Goal: Task Accomplishment & Management: Use online tool/utility

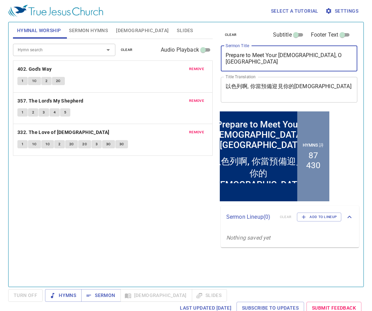
drag, startPoint x: 323, startPoint y: 60, endPoint x: 217, endPoint y: 61, distance: 106.6
click at [217, 61] on div "clear Subtitle Footer Text Sermon Title Prepare to Meet Your God, O Israel x Se…" at bounding box center [289, 151] width 147 height 264
paste textarea "The LORD Has Treasured"
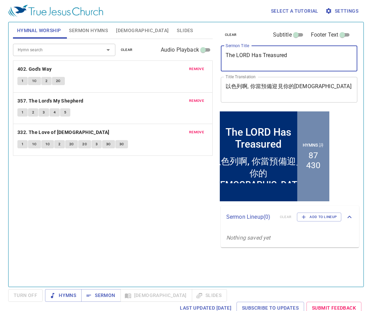
type textarea "The LORD Has Treasured"
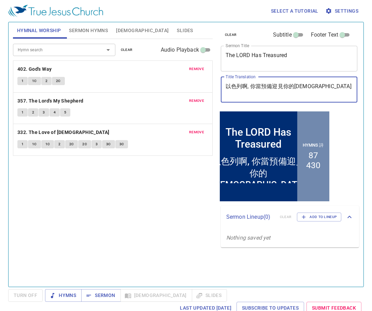
drag, startPoint x: 312, startPoint y: 84, endPoint x: 216, endPoint y: 84, distance: 96.0
click at [218, 85] on div "clear Subtitle Footer Text Sermon Title The LORD Has Treasured x Sermon Title T…" at bounding box center [288, 65] width 141 height 87
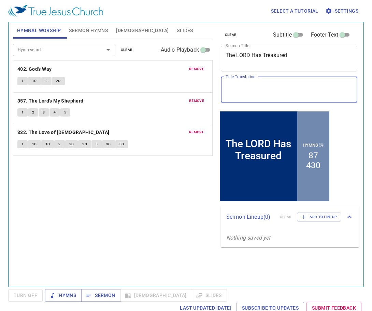
paste textarea "[DEMOGRAPHIC_DATA]所珍藏的"
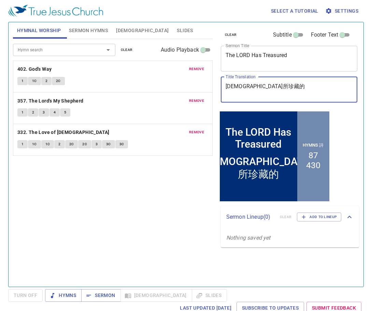
type textarea "[DEMOGRAPHIC_DATA]所珍藏的"
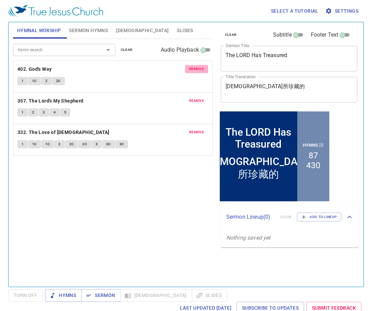
click at [197, 69] on span "remove" at bounding box center [196, 69] width 15 height 6
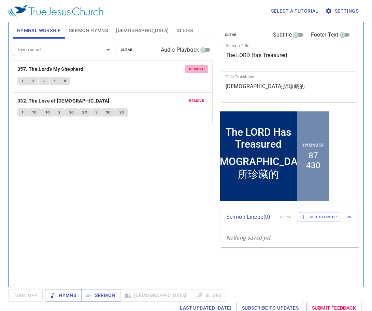
click at [197, 69] on span "remove" at bounding box center [196, 69] width 15 height 6
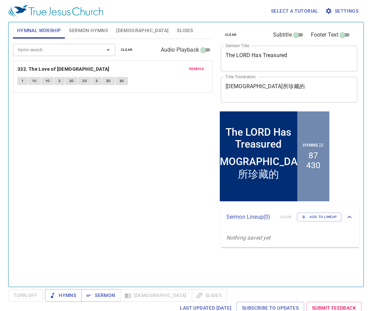
click at [197, 69] on span "remove" at bounding box center [196, 69] width 15 height 6
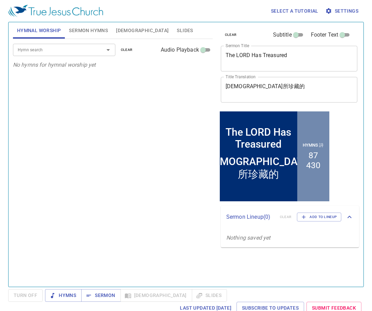
click at [99, 29] on span "Sermon Hymns" at bounding box center [88, 30] width 39 height 9
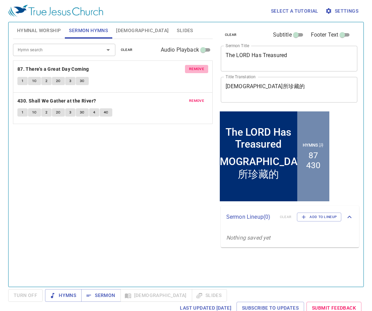
click at [195, 68] on span "remove" at bounding box center [196, 69] width 15 height 6
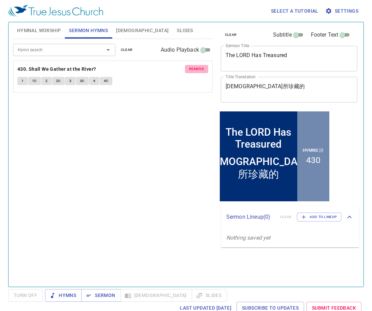
click at [195, 68] on span "remove" at bounding box center [196, 69] width 15 height 6
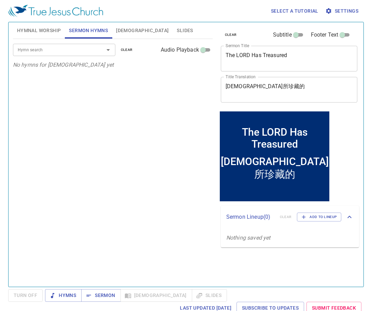
click at [73, 52] on input "Hymn search" at bounding box center [54, 50] width 78 height 8
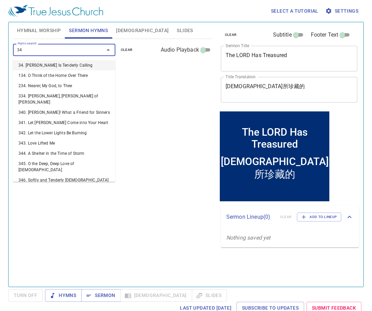
type input "347"
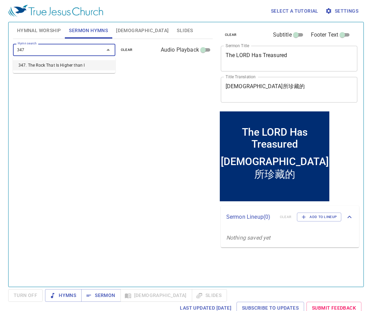
click at [83, 68] on li "347. The Rock That Is Higher than I" at bounding box center [64, 65] width 102 height 10
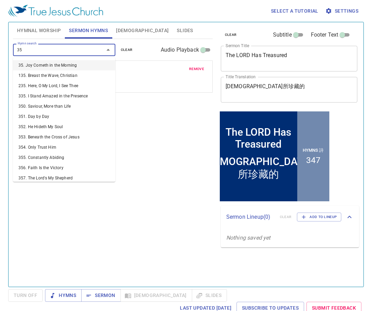
type input "352"
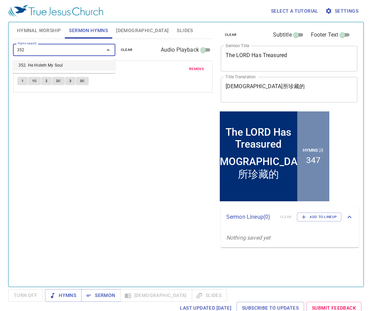
click at [72, 68] on li "352. He Hideth My Soul" at bounding box center [64, 65] width 102 height 10
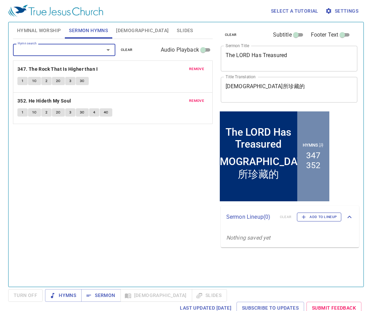
click at [320, 217] on span "Add to Lineup" at bounding box center [320, 217] width 36 height 6
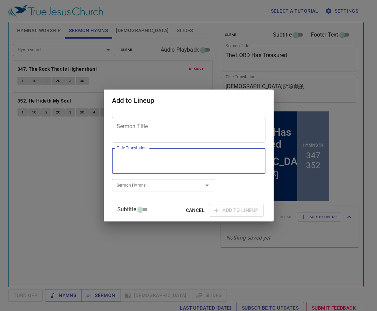
click at [193, 156] on textarea "Title Translation" at bounding box center [189, 160] width 144 height 13
paste textarea "有功效的禱告"
type textarea "有功效的禱告"
click at [202, 130] on textarea "Sermon Title" at bounding box center [189, 129] width 144 height 13
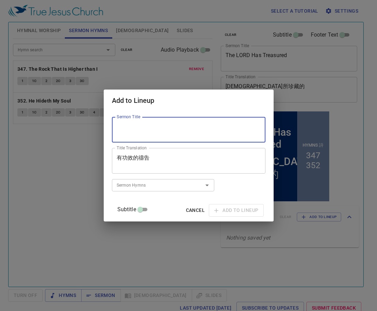
paste textarea "Effective Prayer"
type textarea "Effective Prayer"
click at [157, 185] on input "Sermon Hymns" at bounding box center [153, 185] width 78 height 8
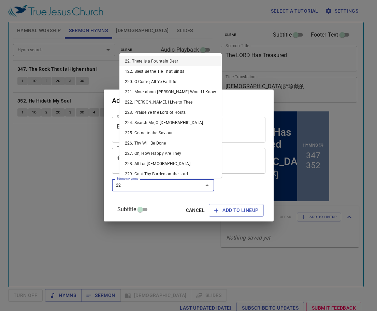
type input "226"
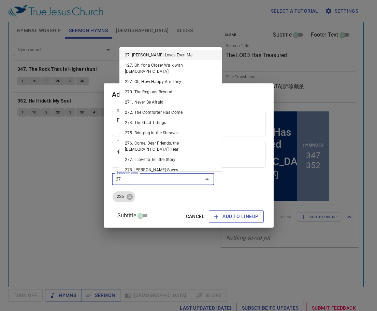
type input "277"
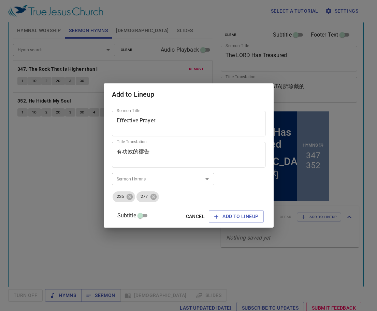
drag, startPoint x: 142, startPoint y: 255, endPoint x: 147, endPoint y: 261, distance: 7.3
click at [142, 256] on div "Add to Lineup Sermon Title Effective Prayer Sermon Title Title Translation 有功效的…" at bounding box center [188, 155] width 377 height 311
drag, startPoint x: 221, startPoint y: 219, endPoint x: 224, endPoint y: 221, distance: 4.0
click at [221, 219] on span "Add to Lineup" at bounding box center [236, 216] width 44 height 9
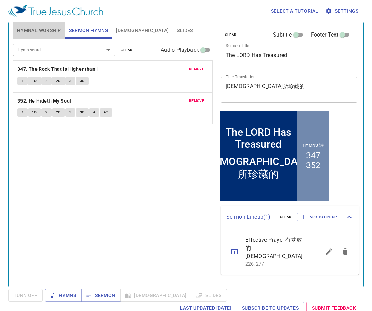
click at [45, 30] on span "Hymnal Worship" at bounding box center [39, 30] width 44 height 9
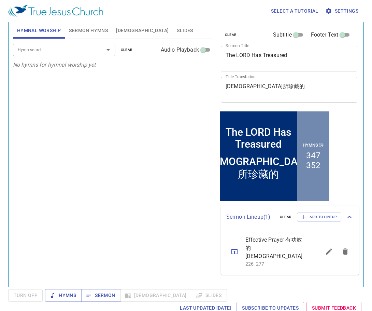
click at [60, 48] on input "Hymn search" at bounding box center [54, 50] width 78 height 8
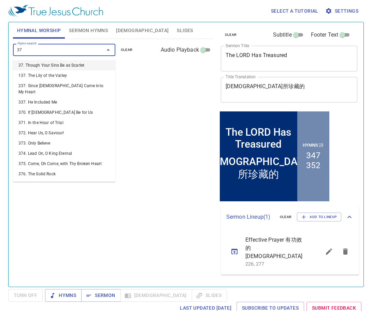
type input "379"
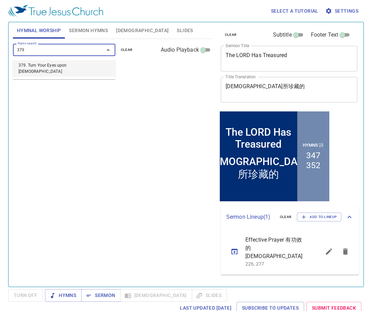
click at [69, 65] on li "379. Turn Your Eyes upon [DEMOGRAPHIC_DATA]" at bounding box center [64, 68] width 102 height 16
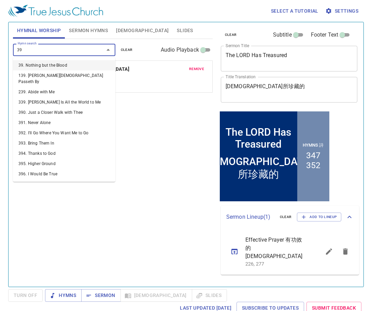
type input "395"
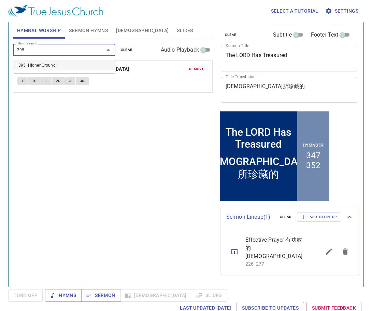
click at [61, 67] on li "395. Higher Ground" at bounding box center [64, 65] width 102 height 10
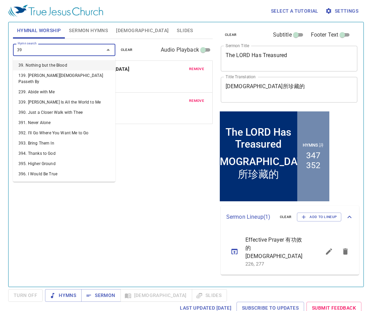
type input "398"
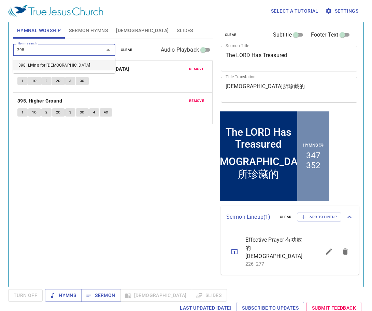
click at [74, 66] on li "398. Living for [DEMOGRAPHIC_DATA]" at bounding box center [64, 65] width 102 height 10
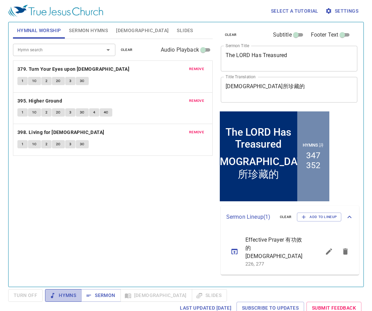
click at [64, 295] on span "Hymns" at bounding box center [64, 295] width 26 height 9
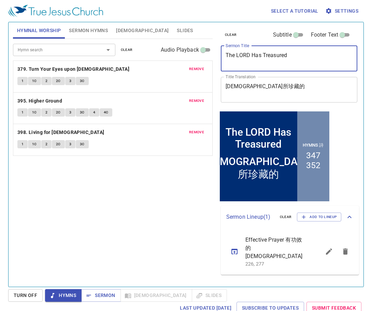
drag, startPoint x: 272, startPoint y: 61, endPoint x: 223, endPoint y: 57, distance: 49.4
click at [223, 57] on div "The LORD Has Treasured x Sermon Title" at bounding box center [289, 59] width 137 height 26
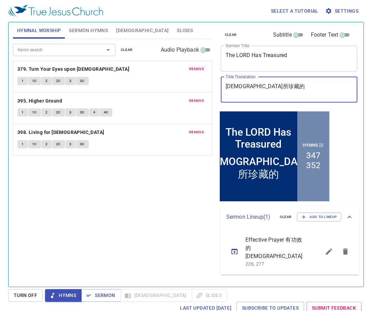
drag, startPoint x: 259, startPoint y: 87, endPoint x: 226, endPoint y: 90, distance: 33.6
click at [226, 90] on textarea "[DEMOGRAPHIC_DATA]所珍藏的" at bounding box center [289, 89] width 127 height 13
click at [276, 91] on textarea "[DEMOGRAPHIC_DATA]所珍藏的" at bounding box center [289, 89] width 127 height 13
type textarea "[DEMOGRAPHIC_DATA]所珍藏的"
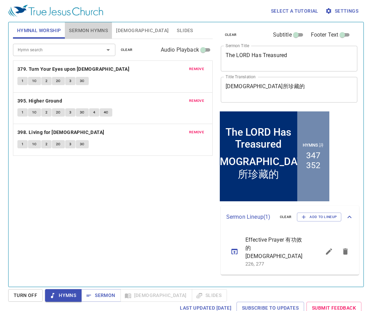
click at [98, 27] on span "Sermon Hymns" at bounding box center [88, 30] width 39 height 9
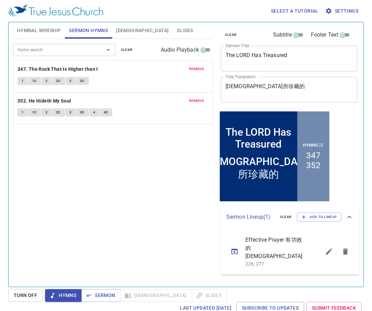
click at [50, 29] on span "Hymnal Worship" at bounding box center [39, 30] width 44 height 9
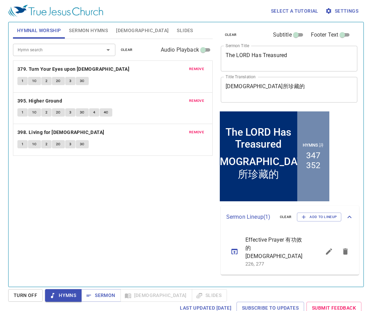
click at [23, 81] on span "1" at bounding box center [23, 81] width 2 height 6
click at [32, 83] on span "1C" at bounding box center [34, 81] width 5 height 6
click at [46, 79] on span "2" at bounding box center [46, 81] width 2 height 6
click at [58, 80] on span "2C" at bounding box center [58, 81] width 5 height 6
click at [69, 82] on span "3" at bounding box center [70, 81] width 2 height 6
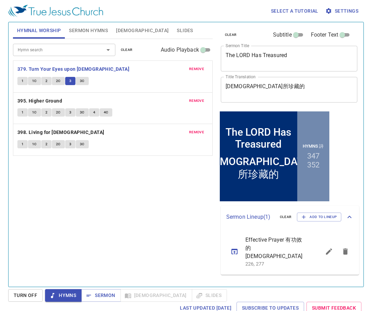
click at [81, 82] on span "3C" at bounding box center [82, 81] width 5 height 6
click at [22, 113] on span "1" at bounding box center [23, 112] width 2 height 6
click at [38, 113] on button "1C" at bounding box center [34, 112] width 13 height 8
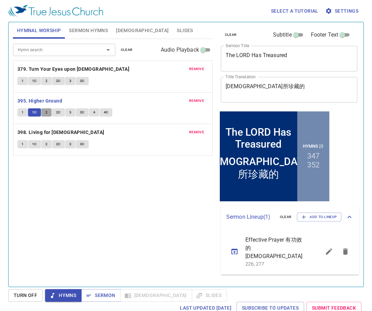
click at [45, 113] on span "2" at bounding box center [46, 112] width 2 height 6
click at [56, 113] on span "2C" at bounding box center [58, 112] width 5 height 6
click at [73, 110] on button "3" at bounding box center [70, 112] width 10 height 8
click at [84, 113] on span "3C" at bounding box center [82, 112] width 5 height 6
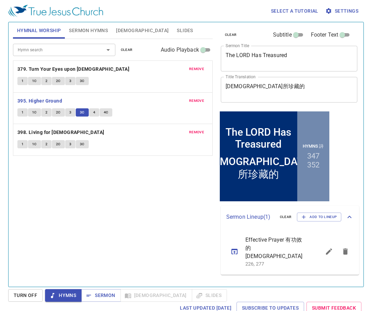
click at [94, 112] on span "4" at bounding box center [94, 112] width 2 height 6
click at [102, 114] on button "4C" at bounding box center [106, 112] width 13 height 8
click at [23, 142] on span "1" at bounding box center [23, 144] width 2 height 6
click at [33, 144] on span "1C" at bounding box center [34, 144] width 5 height 6
click at [50, 143] on button "2" at bounding box center [46, 144] width 10 height 8
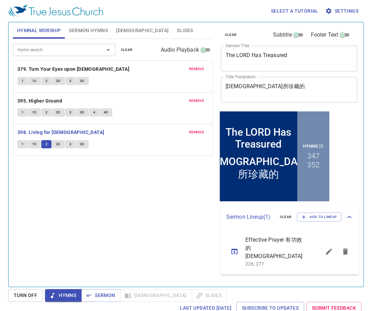
drag, startPoint x: 58, startPoint y: 144, endPoint x: 46, endPoint y: 137, distance: 13.9
click at [58, 144] on span "2C" at bounding box center [58, 144] width 5 height 6
click at [68, 145] on button "3" at bounding box center [70, 144] width 10 height 8
drag, startPoint x: 81, startPoint y: 144, endPoint x: 72, endPoint y: 148, distance: 9.9
click at [81, 145] on span "3C" at bounding box center [82, 144] width 5 height 6
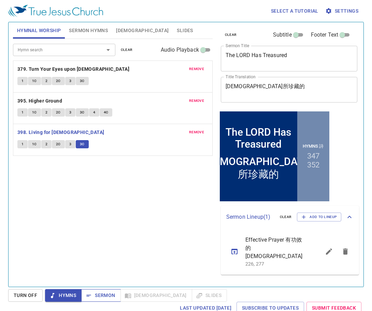
click at [99, 294] on span "Sermon" at bounding box center [101, 295] width 28 height 9
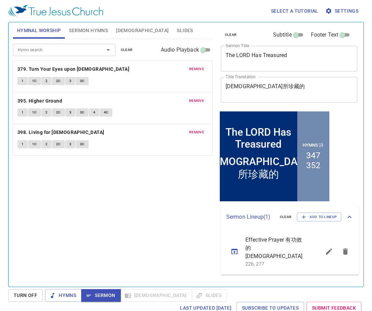
click at [89, 33] on span "Sermon Hymns" at bounding box center [88, 30] width 39 height 9
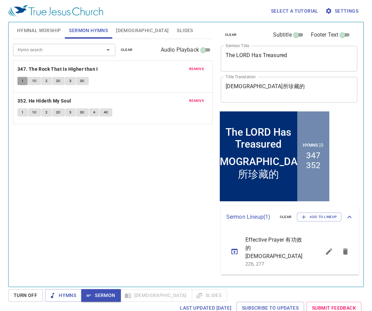
click at [23, 82] on span "1" at bounding box center [23, 81] width 2 height 6
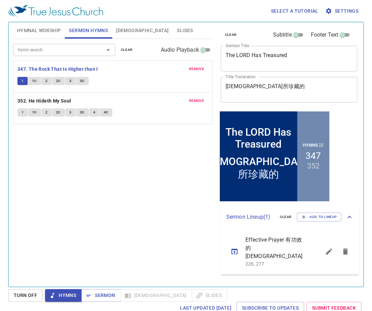
click at [37, 80] on button "1C" at bounding box center [34, 81] width 13 height 8
click at [46, 81] on span "2" at bounding box center [46, 81] width 2 height 6
click at [59, 79] on span "2C" at bounding box center [58, 81] width 5 height 6
click at [70, 80] on span "3" at bounding box center [70, 81] width 2 height 6
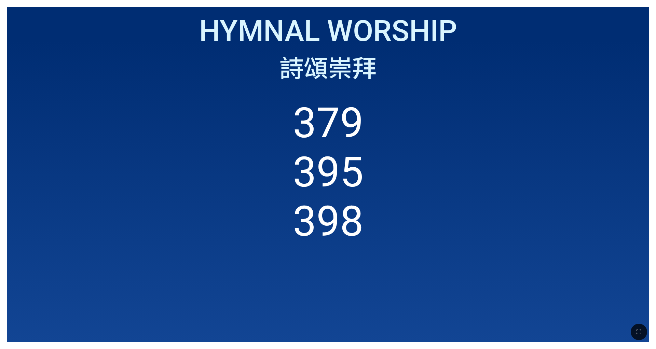
drag, startPoint x: 440, startPoint y: 51, endPoint x: 436, endPoint y: 54, distance: 5.1
click at [273, 51] on div "詩頌崇拜" at bounding box center [328, 67] width 628 height 36
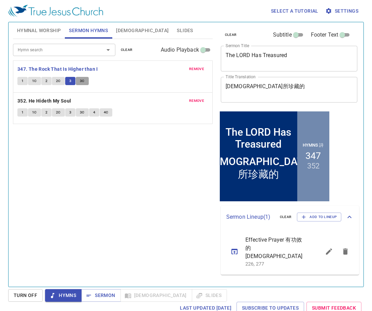
click at [84, 79] on button "3C" at bounding box center [82, 81] width 13 height 8
click at [96, 297] on span "Sermon" at bounding box center [101, 295] width 28 height 9
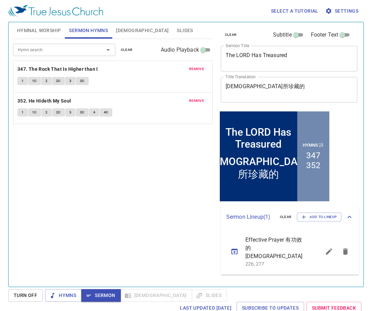
click at [177, 28] on span "Slides" at bounding box center [185, 30] width 16 height 9
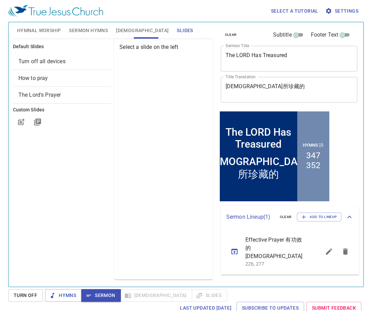
click at [125, 29] on span "[DEMOGRAPHIC_DATA]" at bounding box center [142, 30] width 53 height 9
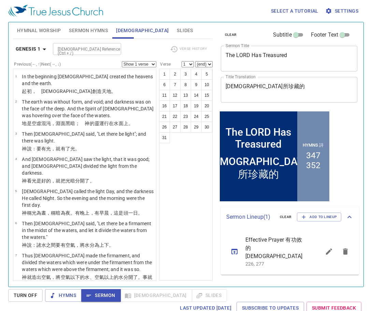
click at [80, 46] on input "[DEMOGRAPHIC_DATA] Reference (Ctrl + /)" at bounding box center [81, 49] width 53 height 8
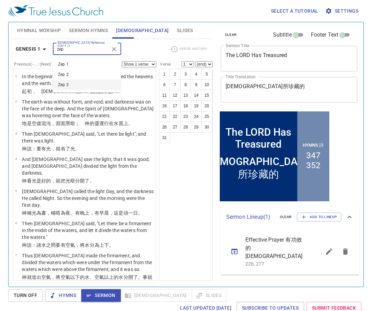
click at [191, 205] on div "1 2 3 4 5 6 7 8 9 10 11 12 13 14 15 16 17 18 19 20 21 22 23 24 25 26 27 28 29 3…" at bounding box center [186, 175] width 54 height 212
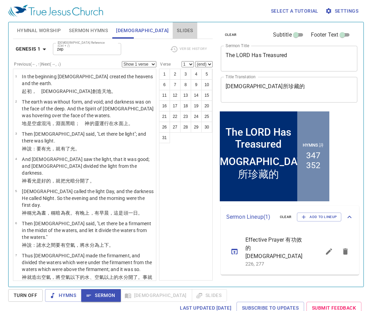
click at [177, 30] on span "Slides" at bounding box center [185, 30] width 16 height 9
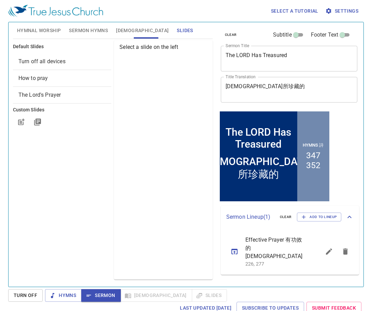
click at [63, 76] on span "How to pray" at bounding box center [62, 78] width 88 height 8
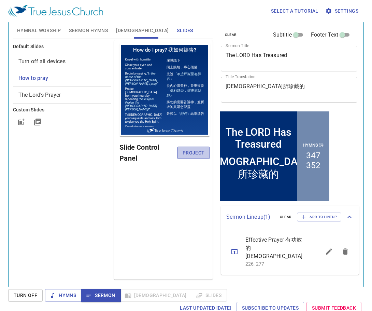
click at [197, 153] on span "Project" at bounding box center [194, 153] width 22 height 9
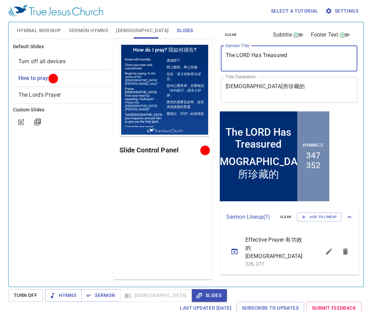
drag, startPoint x: 295, startPoint y: 53, endPoint x: 223, endPoint y: 55, distance: 71.8
click at [223, 55] on div "The LORD Has Treasured x Sermon Title" at bounding box center [289, 59] width 137 height 26
click at [269, 94] on textarea "[DEMOGRAPHIC_DATA]所珍藏的" at bounding box center [289, 89] width 127 height 13
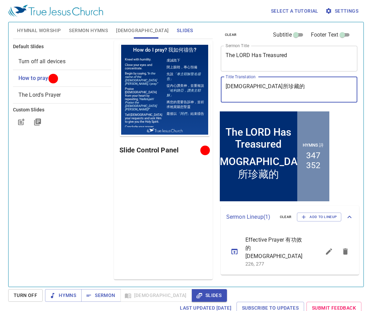
drag, startPoint x: 265, startPoint y: 89, endPoint x: 224, endPoint y: 89, distance: 41.7
click at [224, 89] on div "神所珍藏的 x Title Translation" at bounding box center [289, 90] width 137 height 26
click at [298, 85] on textarea "[DEMOGRAPHIC_DATA]所珍藏的" at bounding box center [289, 89] width 127 height 13
click at [103, 293] on span "Sermon" at bounding box center [101, 295] width 28 height 9
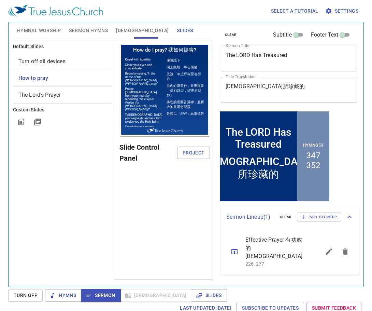
click at [122, 32] on span "[DEMOGRAPHIC_DATA]" at bounding box center [142, 30] width 53 height 9
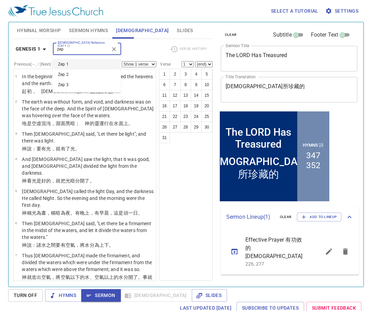
click at [86, 52] on input "zep" at bounding box center [81, 49] width 53 height 8
type input "zep2 3"
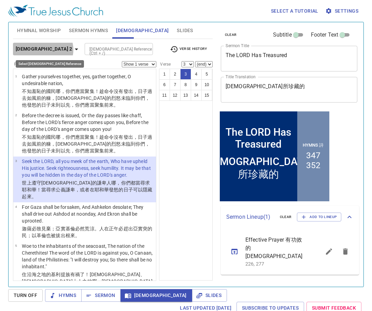
click at [43, 50] on b "Zephaniah 2" at bounding box center [44, 49] width 57 height 9
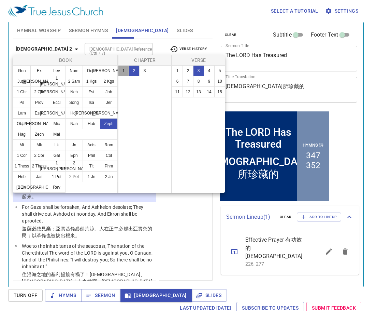
click at [125, 70] on button "1" at bounding box center [123, 70] width 11 height 11
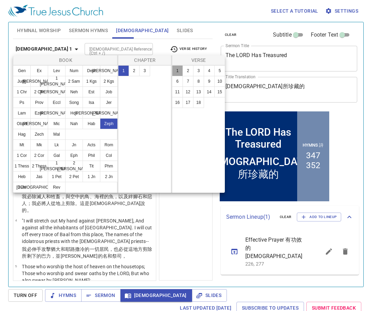
click at [177, 70] on button "1" at bounding box center [177, 70] width 11 height 11
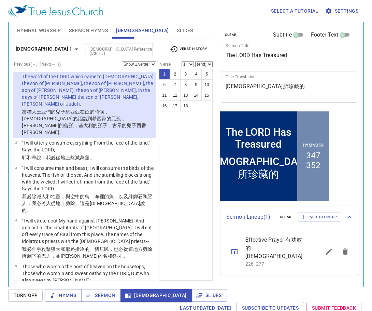
click at [191, 46] on span "Verse History" at bounding box center [188, 49] width 37 height 8
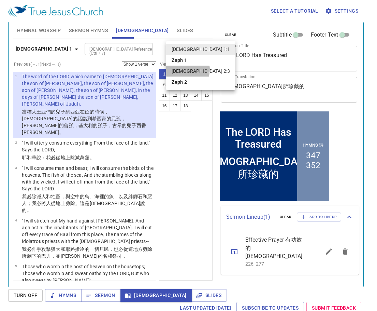
click at [188, 70] on li "[DEMOGRAPHIC_DATA] 2:3" at bounding box center [200, 71] width 69 height 11
select select "3"
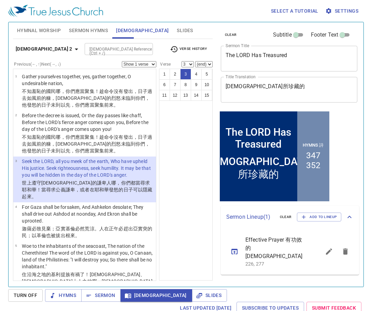
click at [112, 51] on input "[DEMOGRAPHIC_DATA] Reference (Ctrl + /)" at bounding box center [113, 49] width 53 height 8
type input "2kin22"
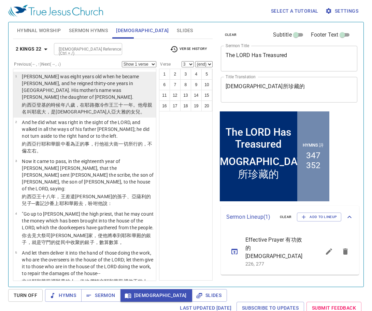
click at [130, 102] on wh259 "年 。他母親 名叫 耶底大 ，是波斯加人 亞大雅 的女兒 。" at bounding box center [87, 108] width 130 height 12
select select "1"
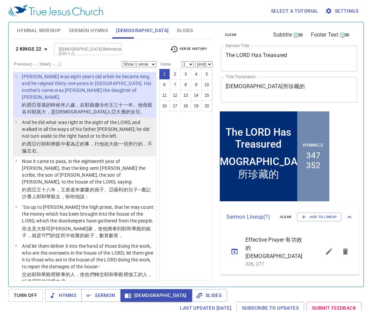
click at [112, 132] on p "And he did what was right in the sight of the LORD, and walked in all the ways …" at bounding box center [88, 129] width 132 height 20
select select "2"
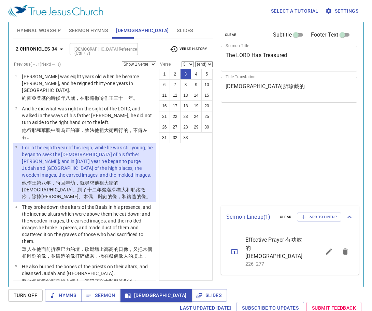
select select "3"
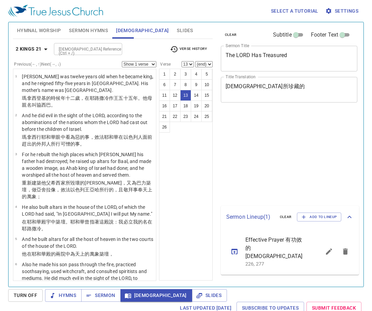
select select "13"
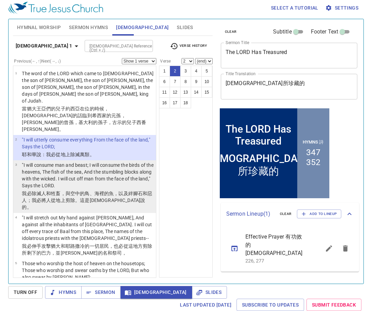
click at [111, 167] on p ""I will consume man and beast; I will consume the birds of the heavens, The fis…" at bounding box center [88, 175] width 132 height 27
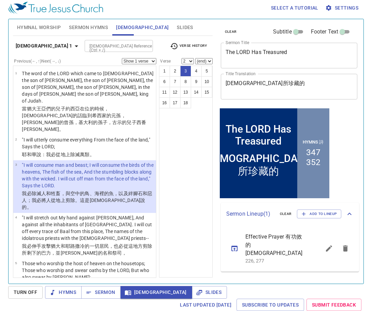
select select "3"
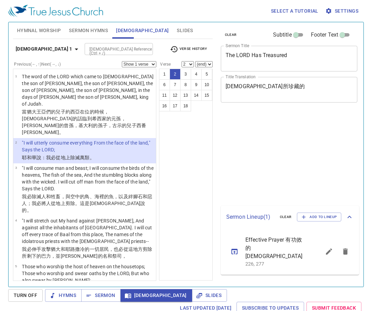
select select "2"
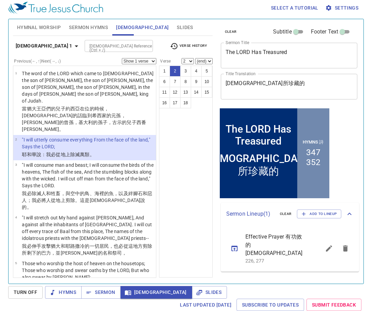
scroll to position [3, 0]
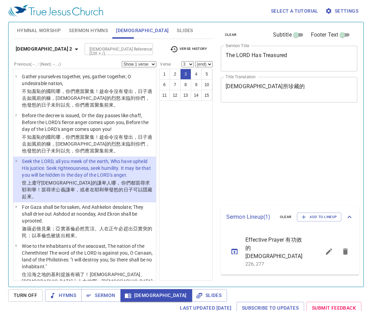
select select "3"
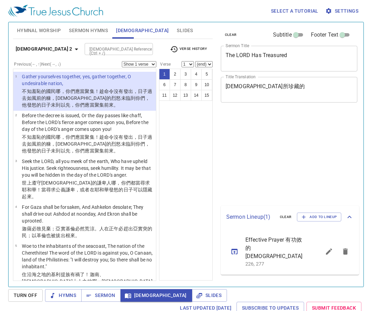
scroll to position [3, 0]
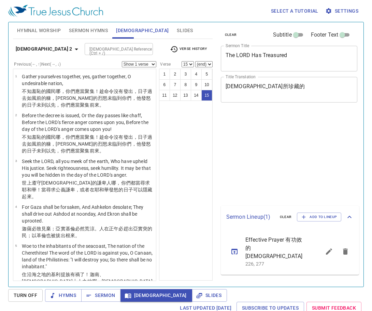
select select "15"
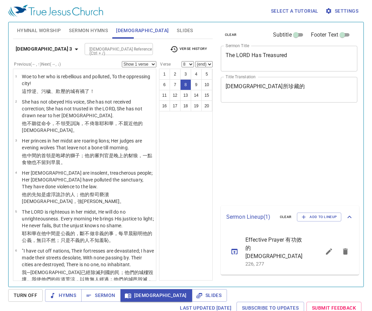
select select "8"
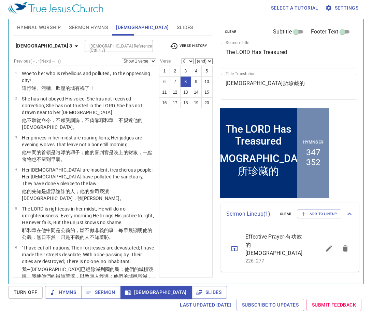
scroll to position [186, 0]
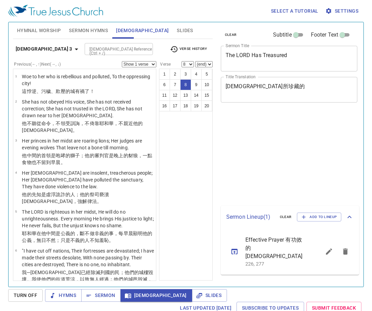
select select "8"
select select "14"
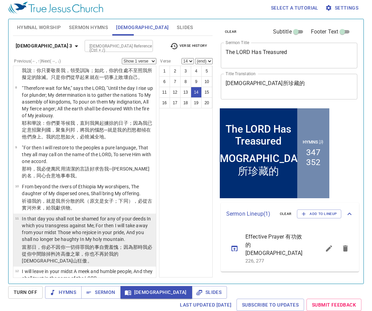
scroll to position [144, 0]
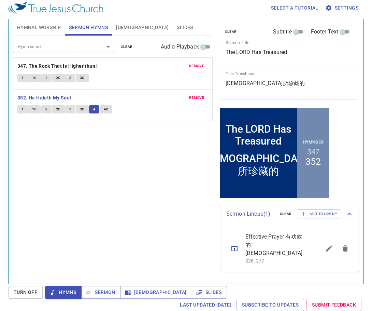
scroll to position [3, 0]
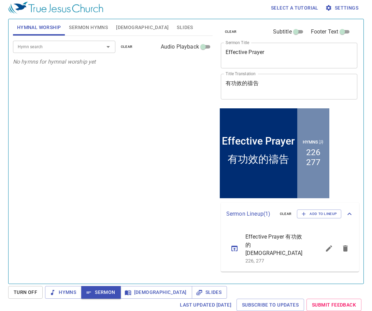
scroll to position [3, 0]
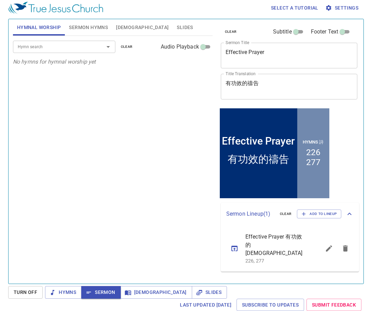
scroll to position [3, 0]
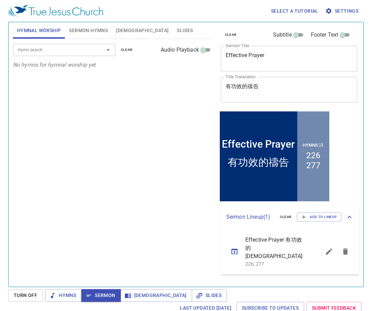
scroll to position [3, 0]
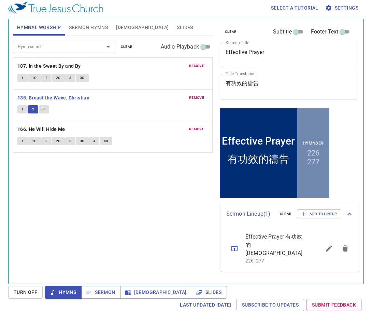
scroll to position [3, 0]
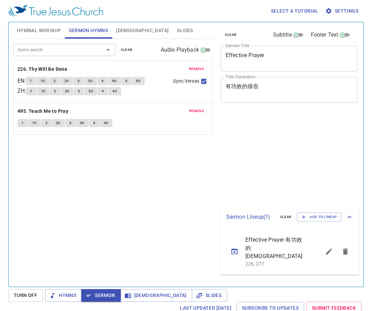
scroll to position [3, 0]
